Goal: Task Accomplishment & Management: Use online tool/utility

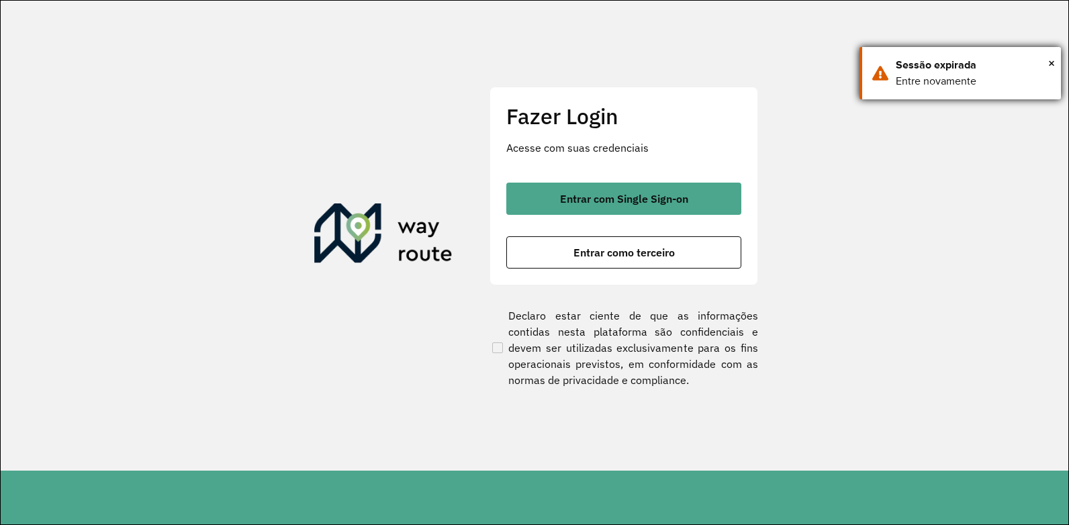
click at [1046, 59] on div "Sessão expirada" at bounding box center [973, 65] width 155 height 16
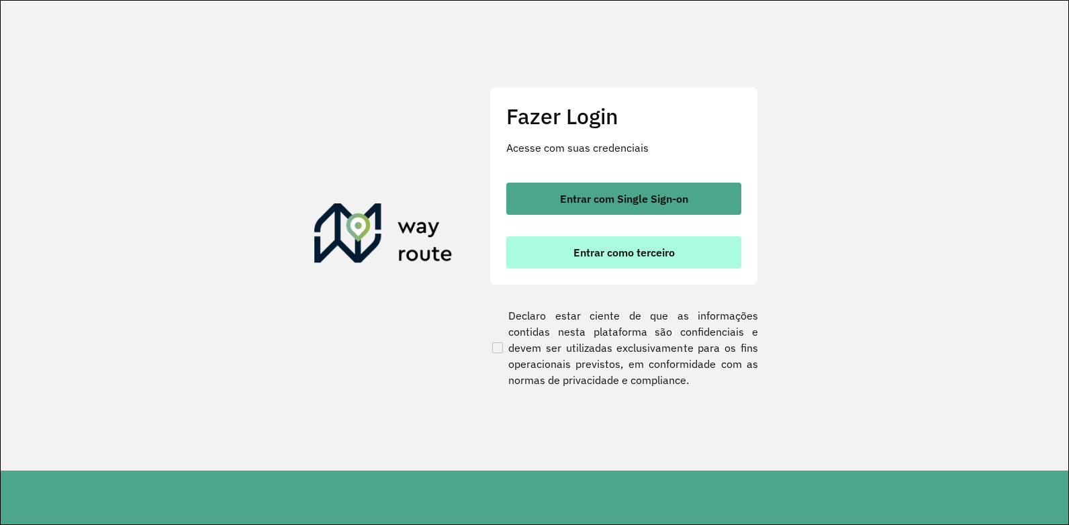
click at [595, 254] on span "Entrar como terceiro" at bounding box center [623, 252] width 101 height 11
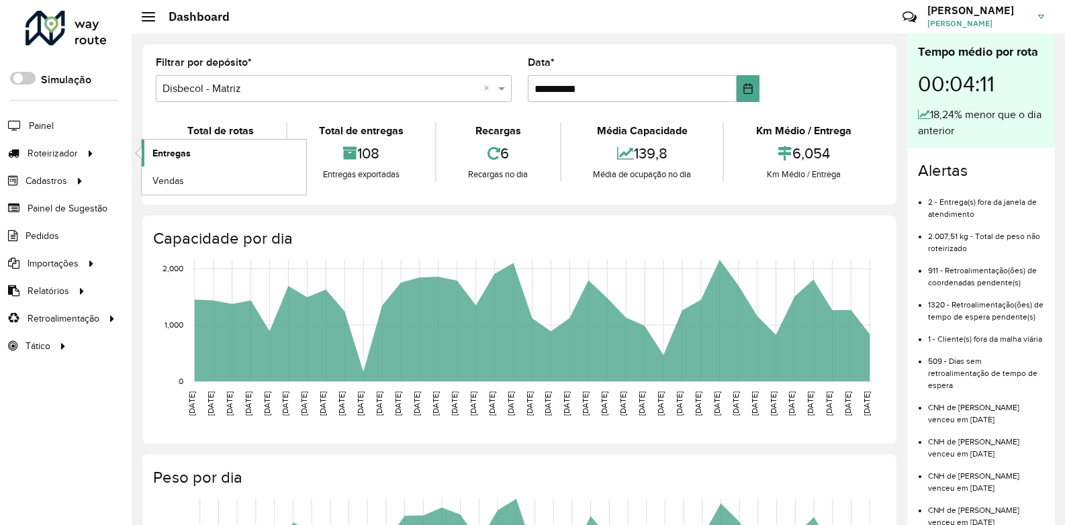
click at [163, 147] on span "Entregas" at bounding box center [171, 153] width 38 height 14
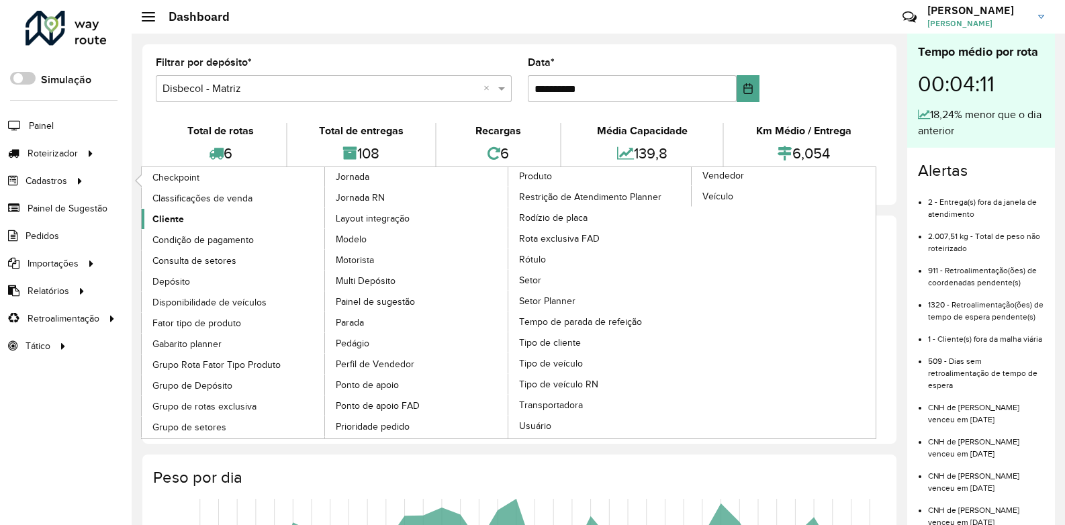
click at [169, 216] on span "Cliente" at bounding box center [168, 219] width 32 height 14
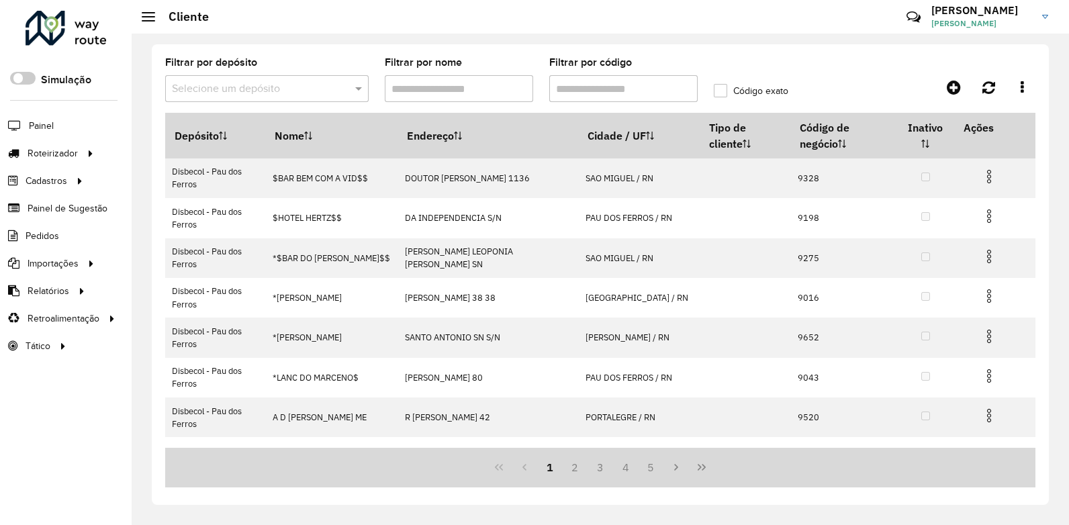
click at [506, 88] on input "Filtrar por nome" at bounding box center [459, 88] width 148 height 27
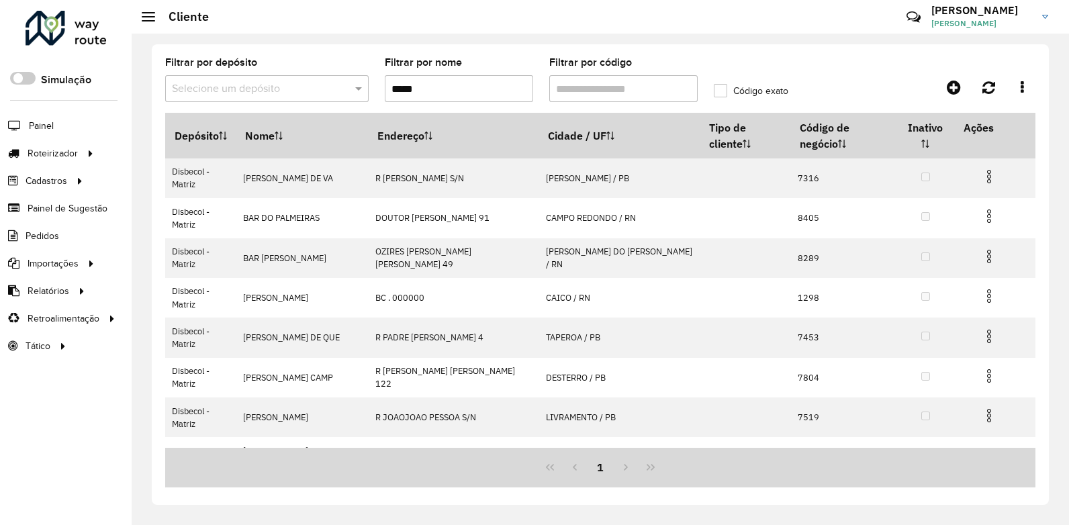
drag, startPoint x: 470, startPoint y: 81, endPoint x: 342, endPoint y: 87, distance: 127.8
click at [342, 87] on formly-group "Filtrar por depósito Selecione um depósito Filtrar por nome ***** Filtrar por c…" at bounding box center [486, 85] width 658 height 55
type input "*"
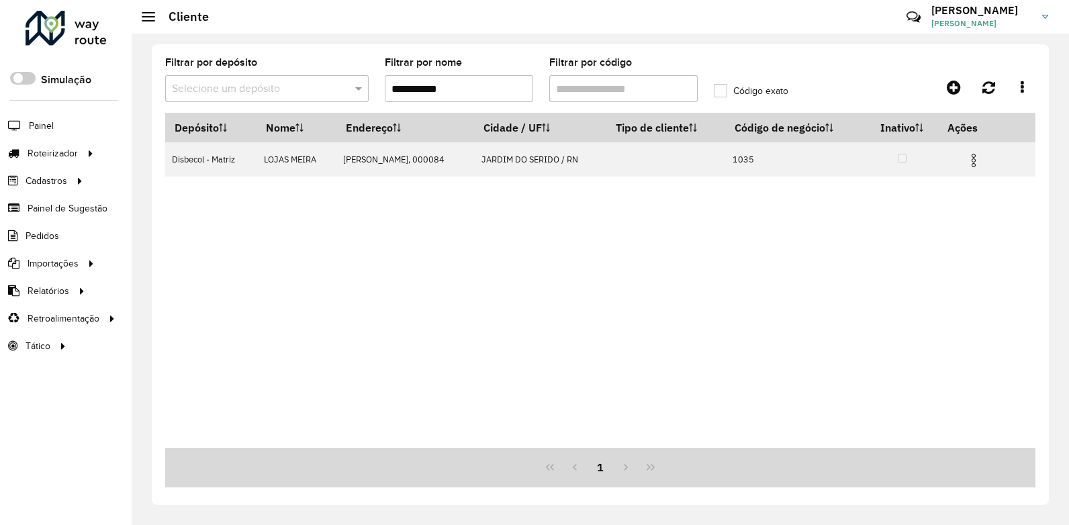
type input "**********"
click at [150, 146] on link "Entregas" at bounding box center [224, 153] width 165 height 27
drag, startPoint x: 471, startPoint y: 92, endPoint x: 330, endPoint y: 94, distance: 141.0
click at [326, 94] on formly-group "**********" at bounding box center [486, 85] width 658 height 55
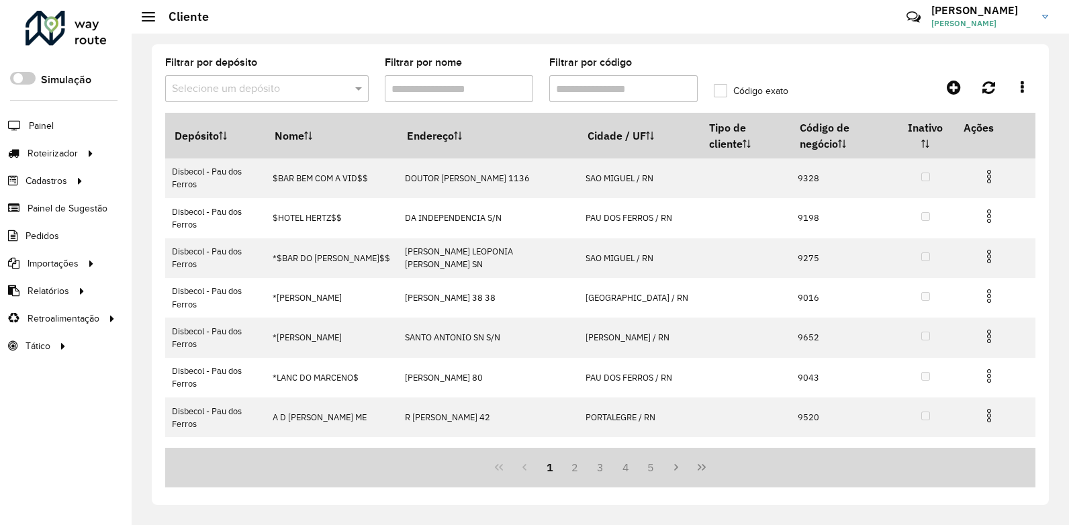
click at [583, 79] on input "Filtrar por código" at bounding box center [623, 88] width 148 height 27
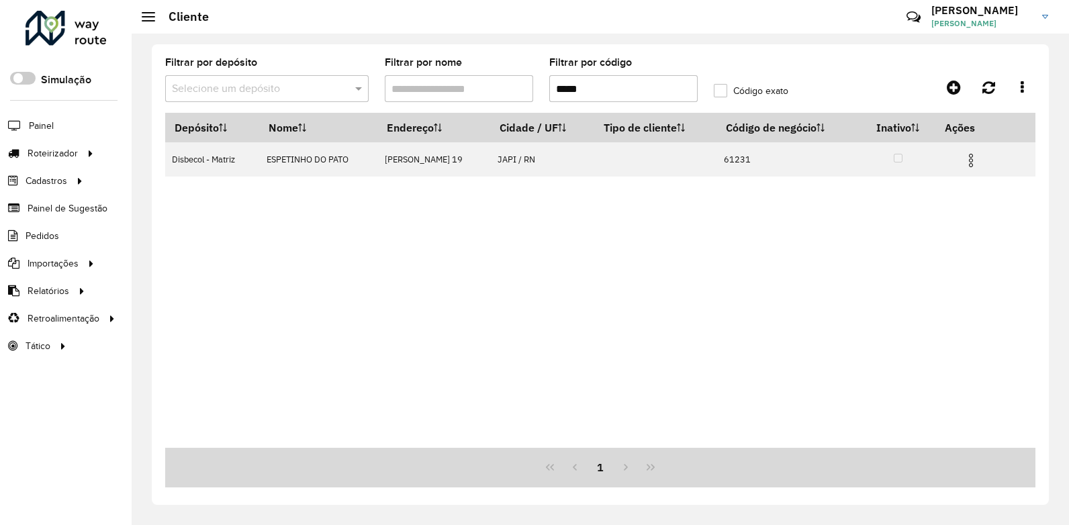
type input "*****"
drag, startPoint x: 578, startPoint y: 81, endPoint x: 530, endPoint y: 68, distance: 50.2
click at [530, 68] on formly-group "Filtrar por depósito Selecione um depósito Filtrar por nome Filtrar por código …" at bounding box center [486, 85] width 658 height 55
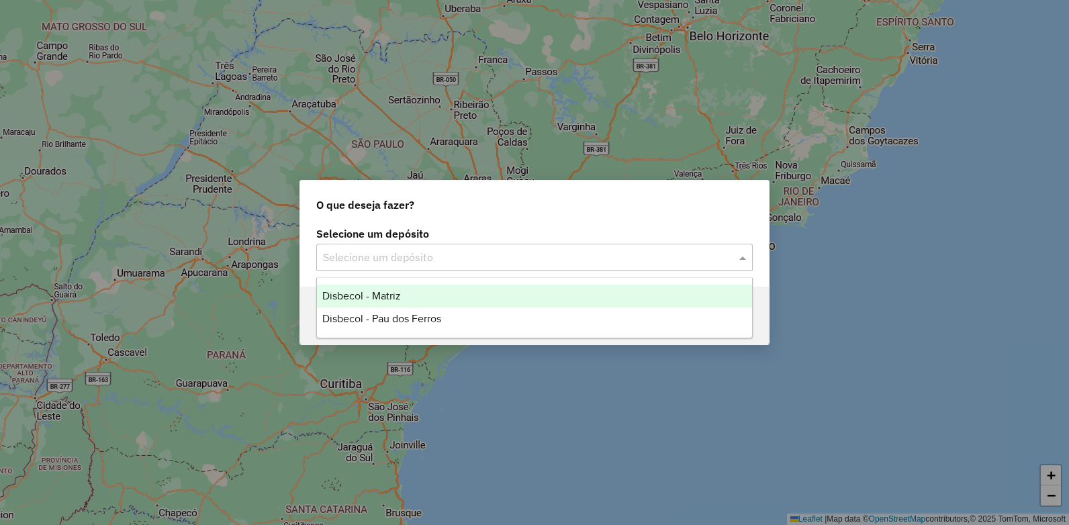
click at [525, 252] on input "text" at bounding box center [521, 258] width 396 height 16
click at [407, 301] on div "Disbecol - Matriz" at bounding box center [534, 296] width 435 height 23
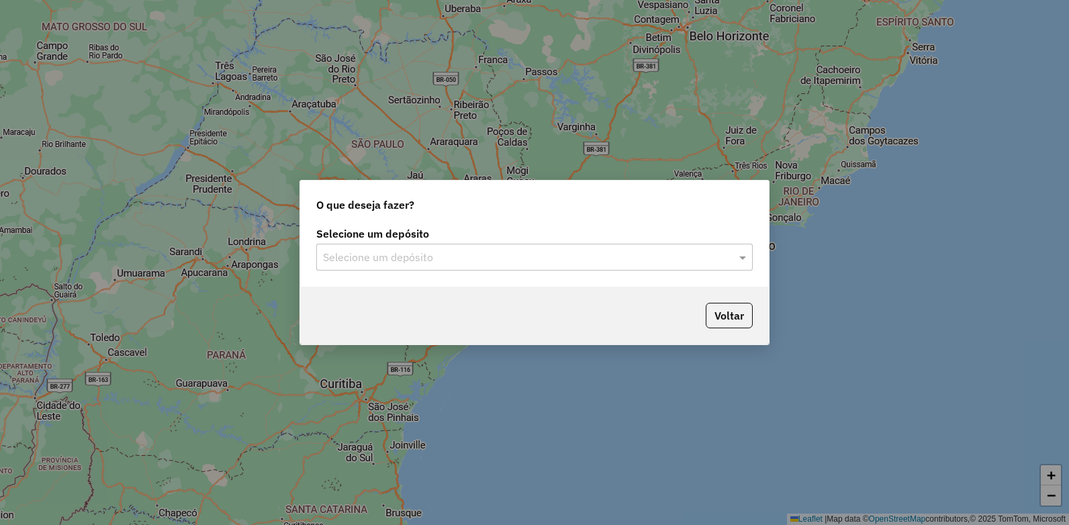
click at [386, 261] on input "text" at bounding box center [521, 258] width 396 height 16
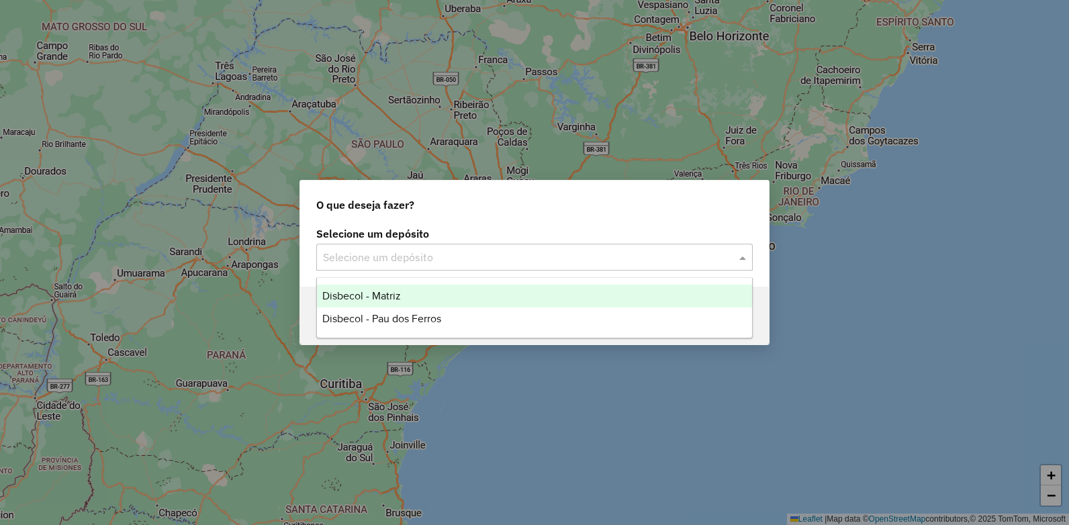
click at [394, 291] on span "Disbecol - Matriz" at bounding box center [361, 295] width 79 height 11
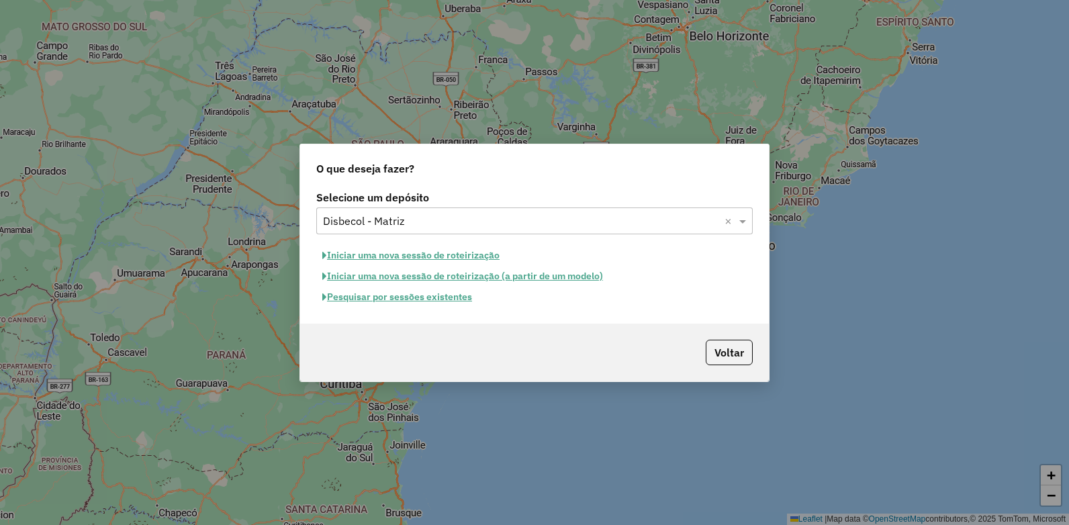
click at [426, 301] on button "Pesquisar por sessões existentes" at bounding box center [397, 297] width 162 height 21
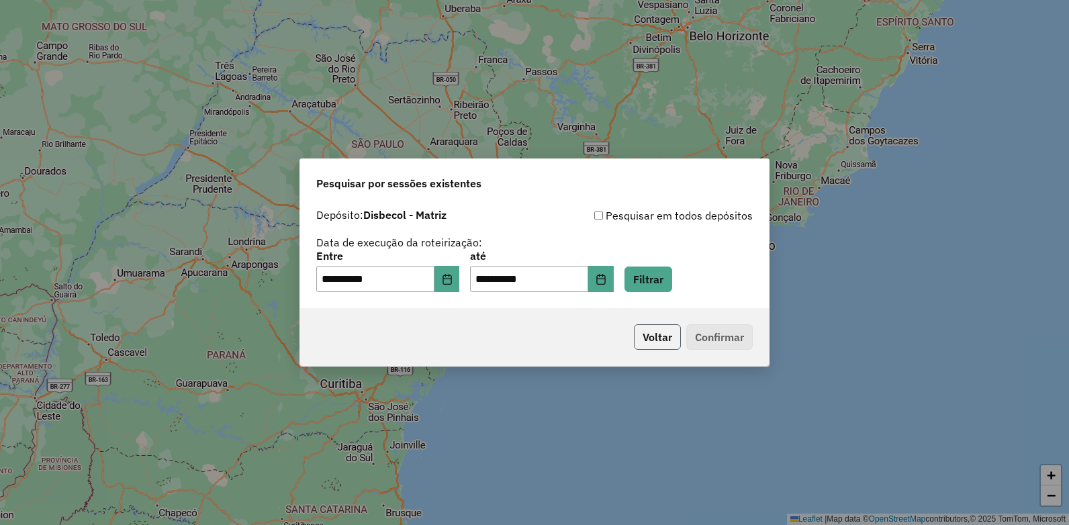
click at [655, 338] on button "Voltar" at bounding box center [657, 337] width 47 height 26
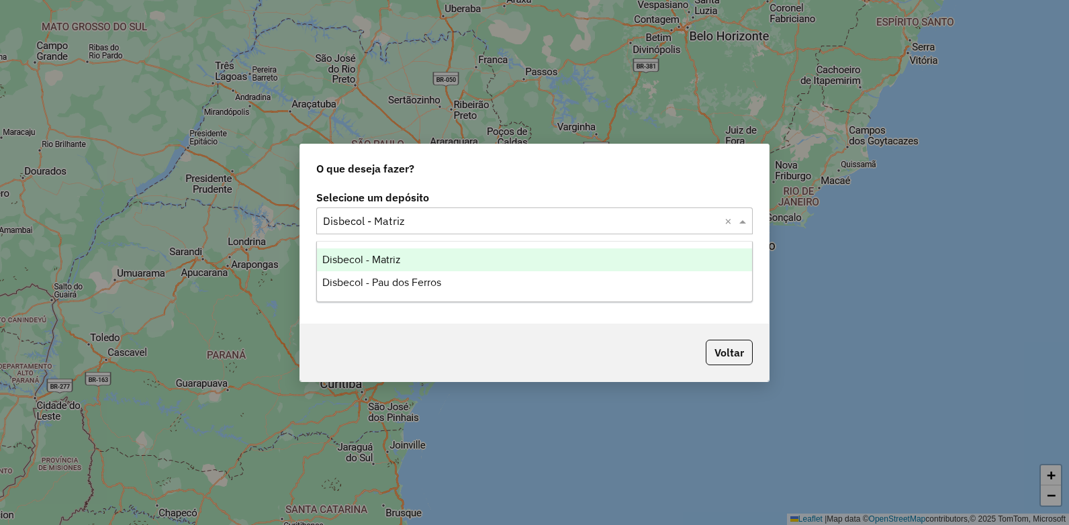
click at [416, 225] on input "text" at bounding box center [521, 222] width 396 height 16
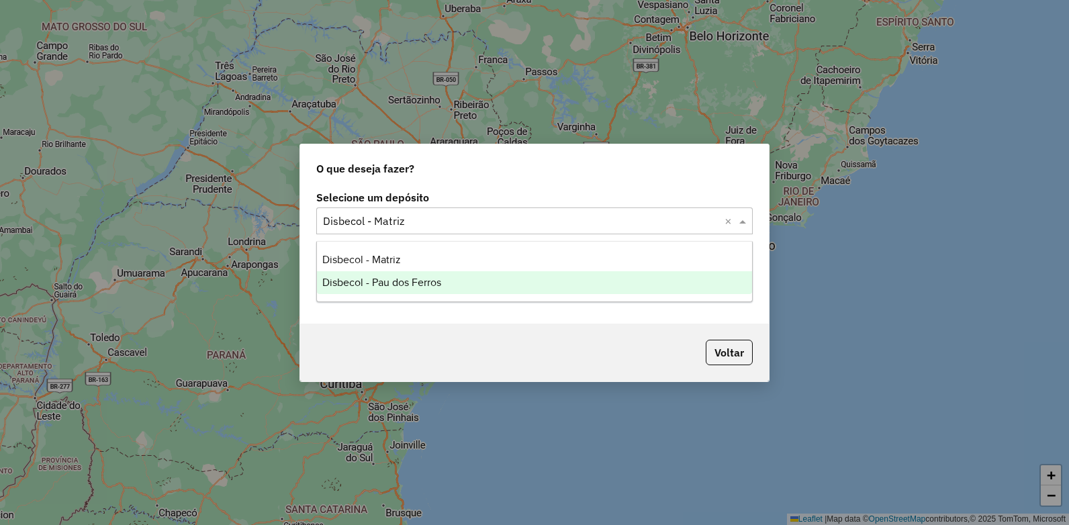
click at [399, 283] on span "Disbecol - Pau dos Ferros" at bounding box center [381, 282] width 119 height 11
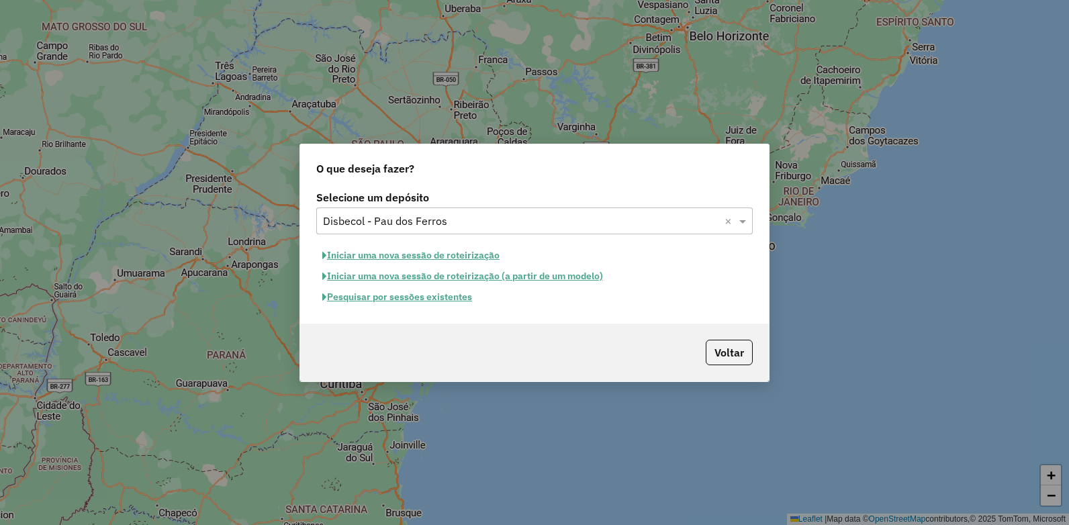
click at [403, 297] on button "Pesquisar por sessões existentes" at bounding box center [397, 297] width 162 height 21
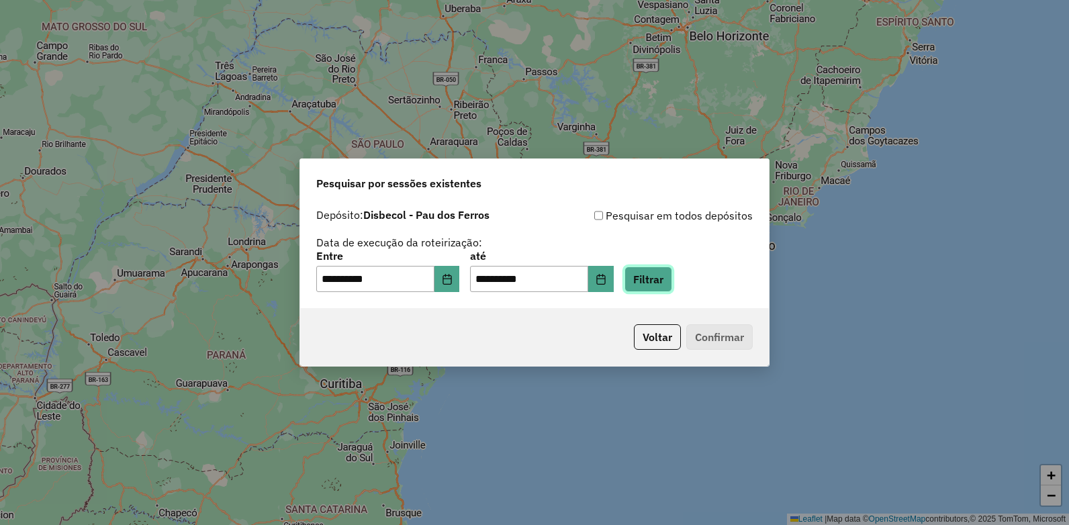
click at [672, 271] on button "Filtrar" at bounding box center [648, 280] width 48 height 26
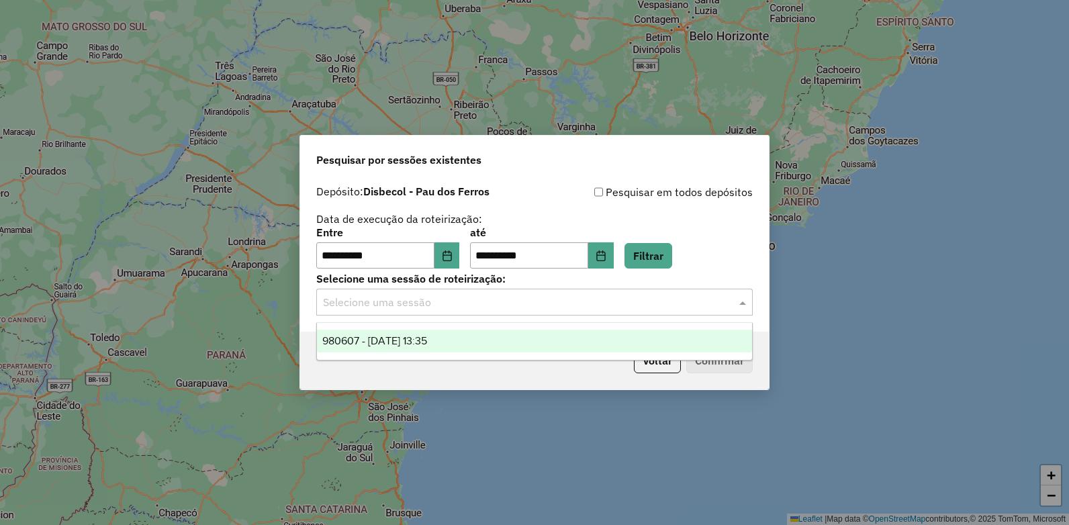
drag, startPoint x: 531, startPoint y: 299, endPoint x: 418, endPoint y: 306, distance: 113.7
click at [526, 299] on input "text" at bounding box center [521, 303] width 396 height 16
click at [375, 342] on span "980607 - 18/08/2025 13:35" at bounding box center [374, 340] width 105 height 11
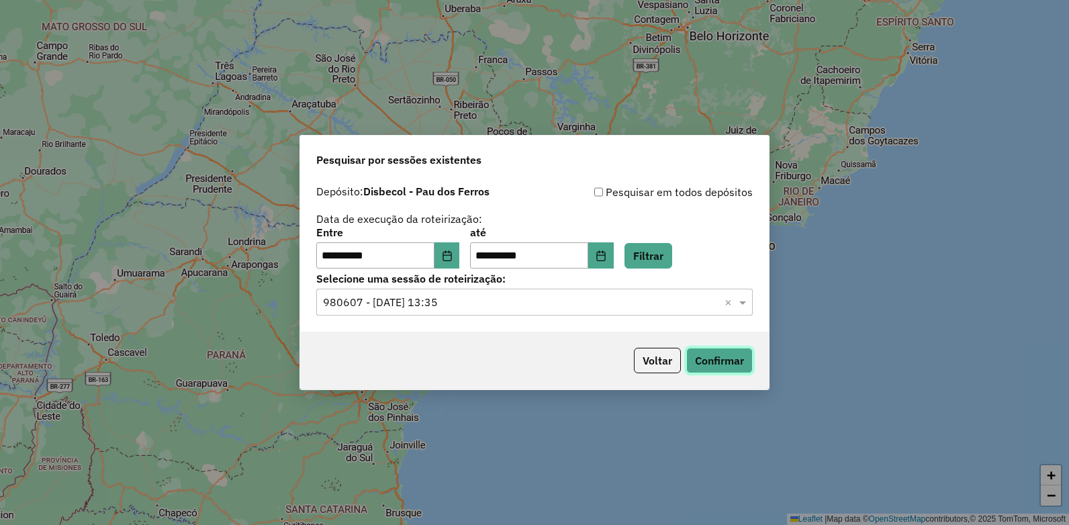
click at [743, 364] on button "Confirmar" at bounding box center [719, 361] width 66 height 26
click at [658, 367] on button "Voltar" at bounding box center [657, 361] width 47 height 26
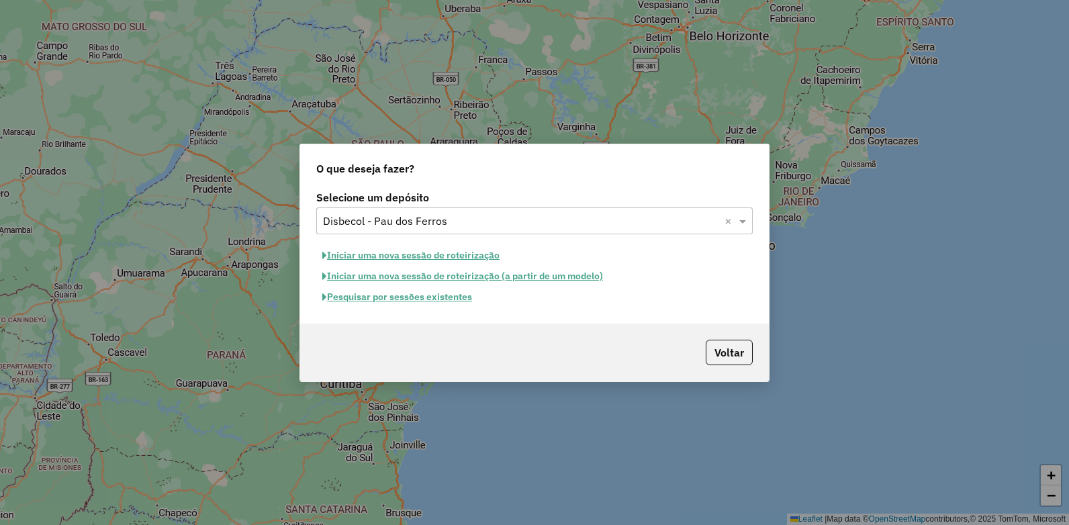
click at [446, 225] on input "text" at bounding box center [521, 222] width 396 height 16
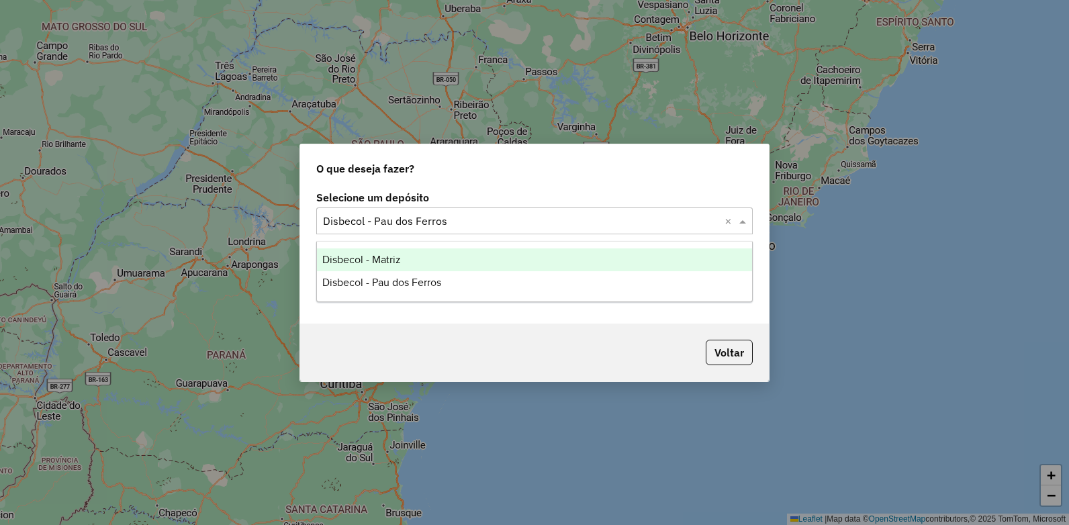
click at [391, 255] on span "Disbecol - Matriz" at bounding box center [361, 259] width 79 height 11
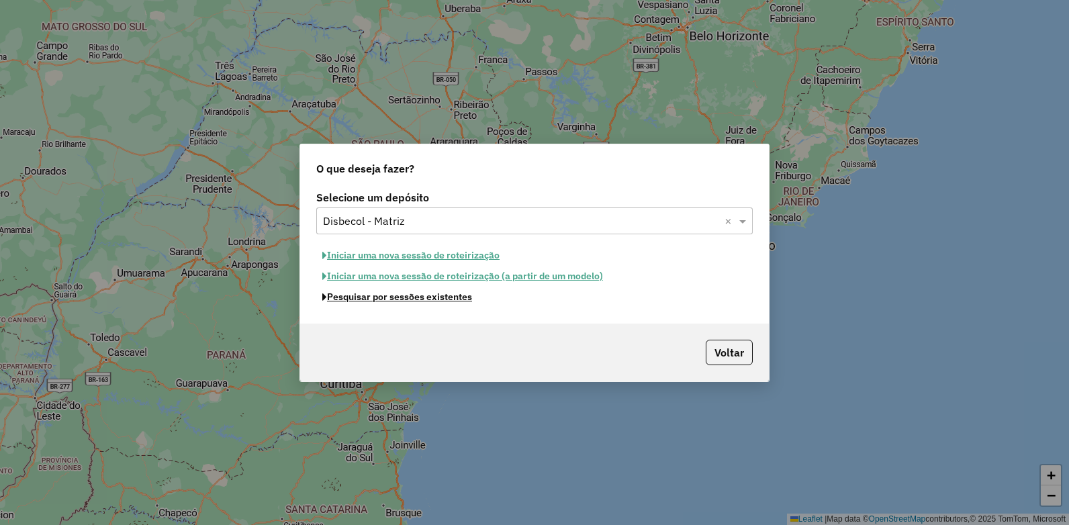
click at [372, 299] on button "Pesquisar por sessões existentes" at bounding box center [397, 297] width 162 height 21
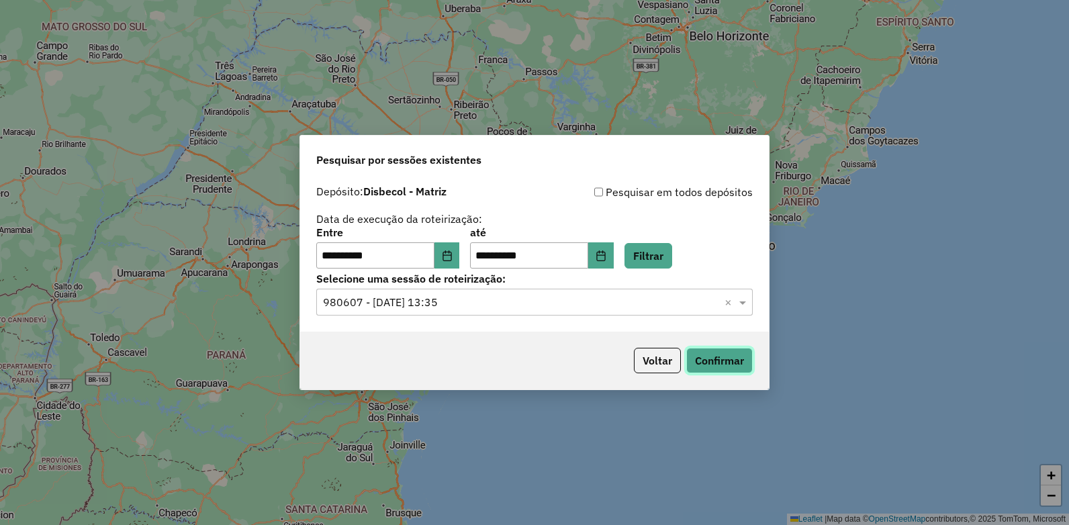
click at [712, 355] on button "Confirmar" at bounding box center [719, 361] width 66 height 26
click at [520, 306] on input "text" at bounding box center [521, 303] width 396 height 16
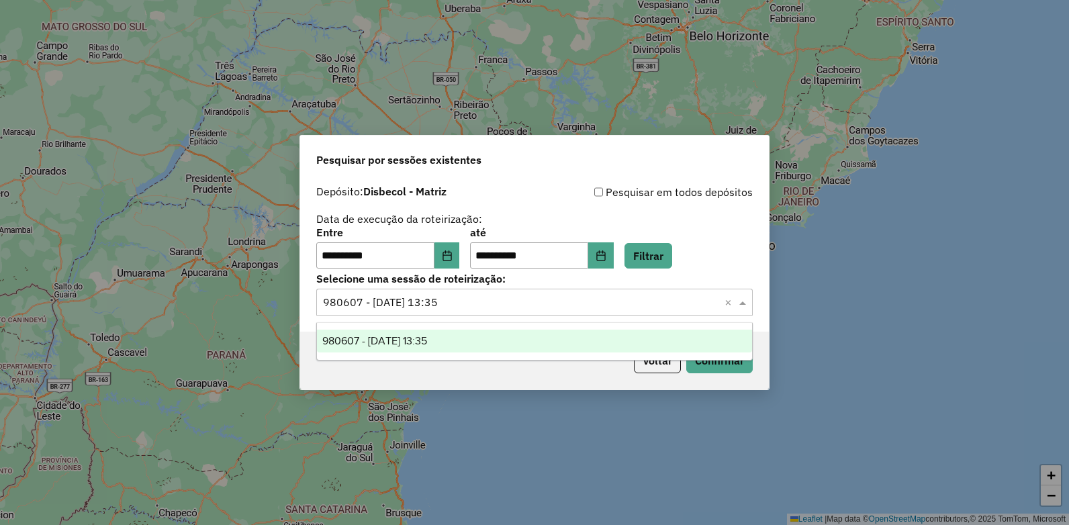
drag, startPoint x: 705, startPoint y: 226, endPoint x: 779, endPoint y: 13, distance: 224.7
click at [714, 218] on div "**********" at bounding box center [534, 226] width 436 height 85
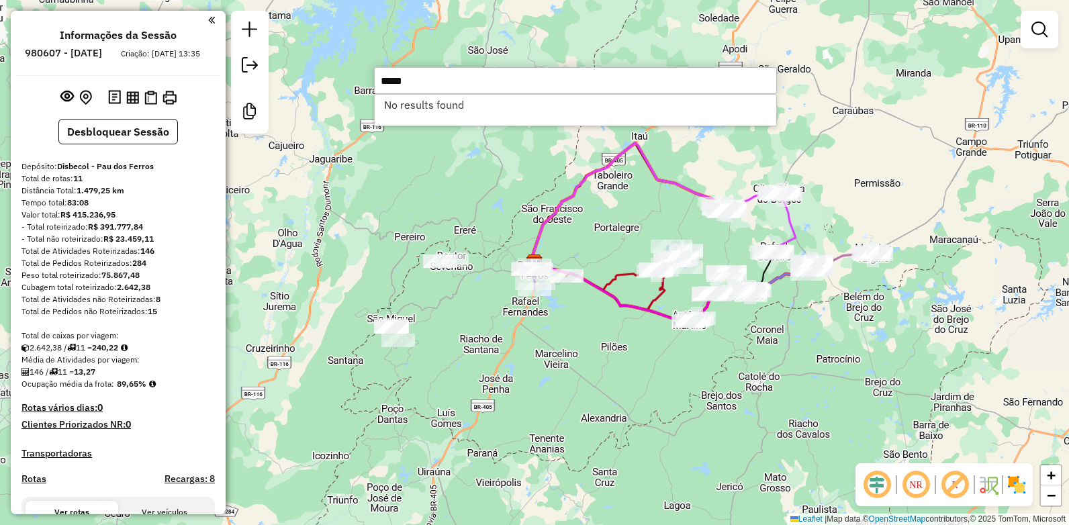
type input "*****"
